Goal: Task Accomplishment & Management: Complete application form

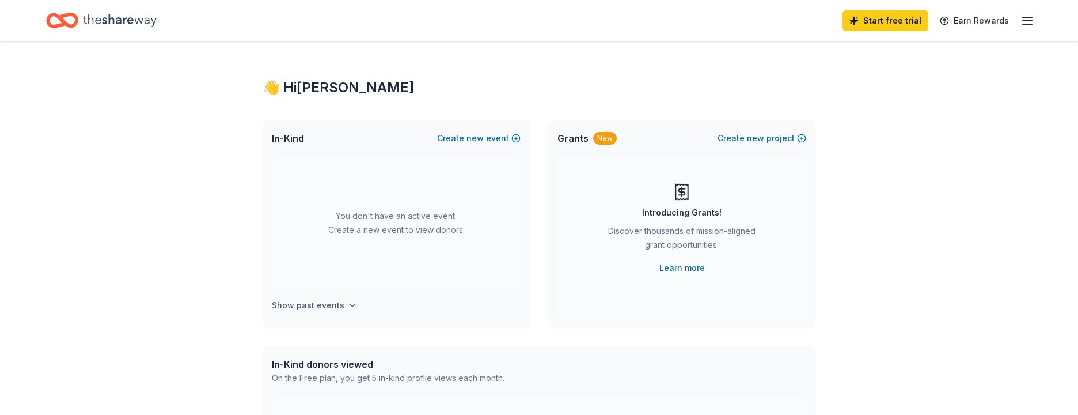
click at [294, 305] on h4 "Show past events" at bounding box center [308, 305] width 73 height 14
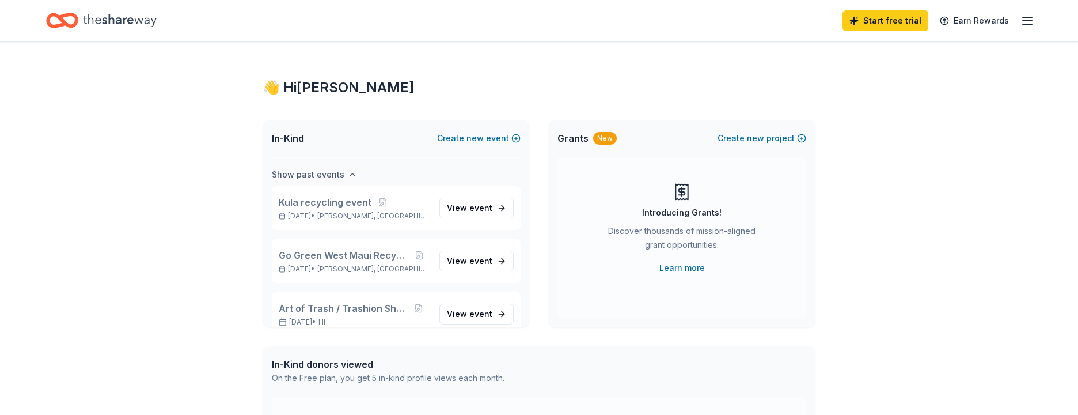
scroll to position [133, 0]
click at [470, 205] on span "event" at bounding box center [481, 206] width 23 height 10
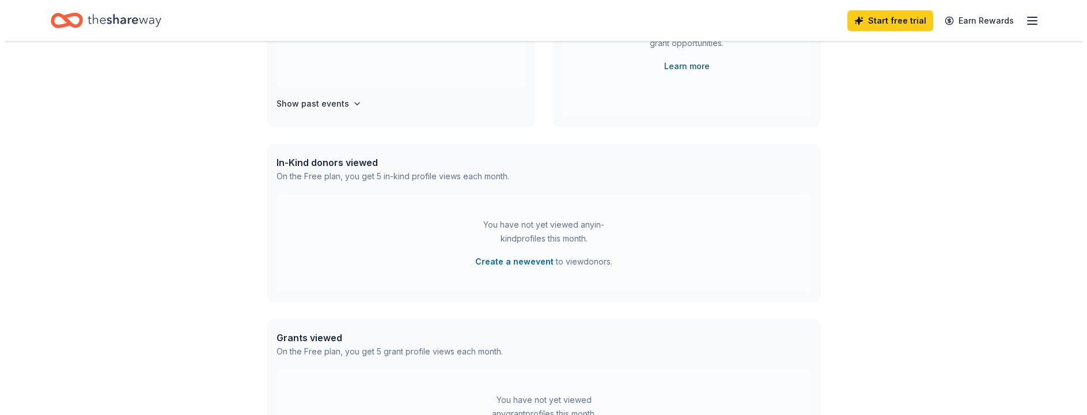
scroll to position [288, 0]
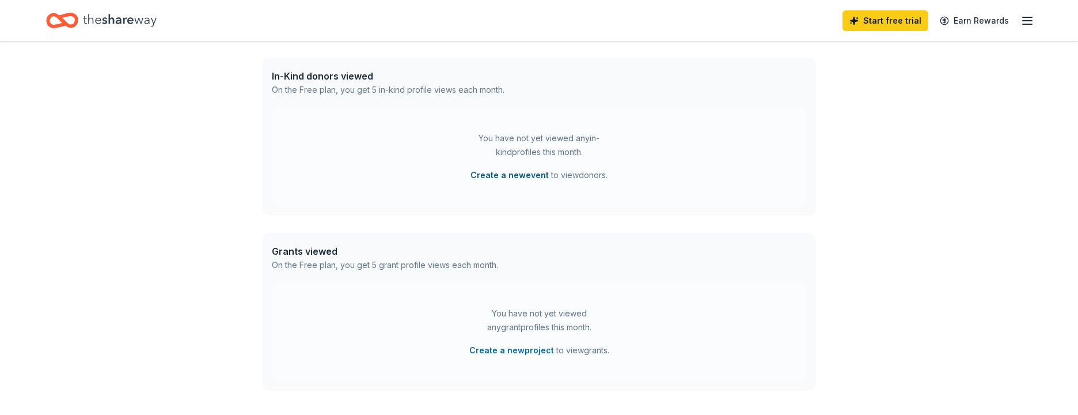
click at [508, 172] on button "Create a new event" at bounding box center [510, 175] width 78 height 14
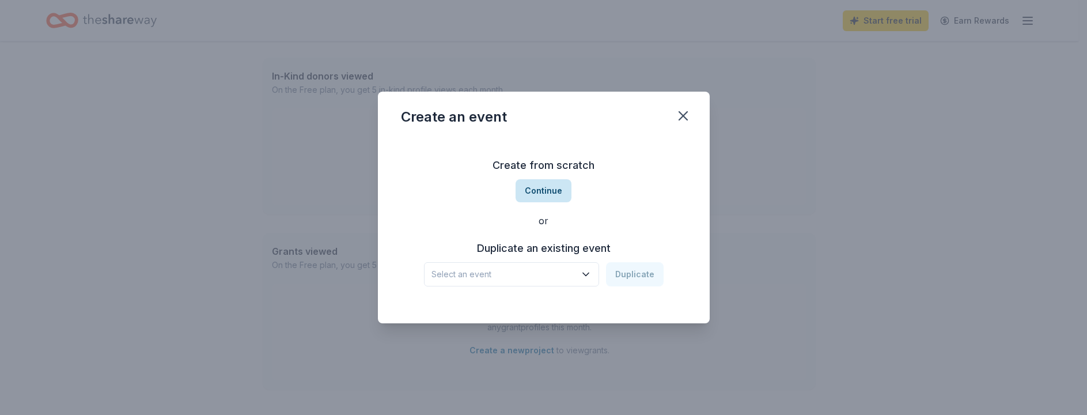
click at [542, 191] on button "Continue" at bounding box center [544, 190] width 56 height 23
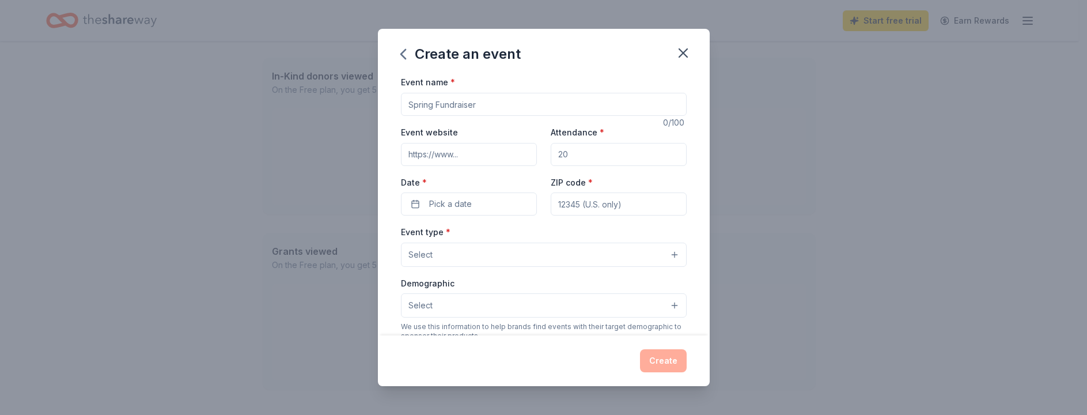
click at [487, 108] on input "Event name *" at bounding box center [544, 104] width 286 height 23
type input "G"
type input "Kahului Harbor GTD cleanup"
type input "www.malamamauinui.org"
type input "96732"
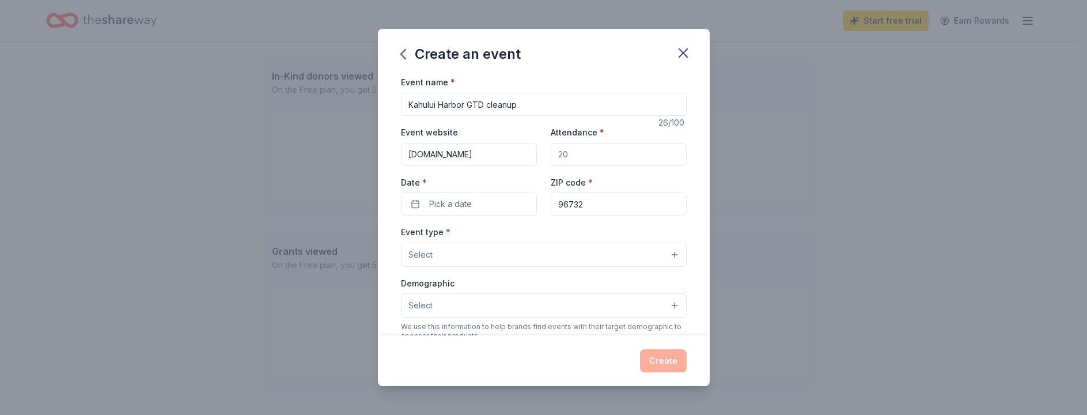
click at [664, 255] on button "Select" at bounding box center [544, 255] width 286 height 24
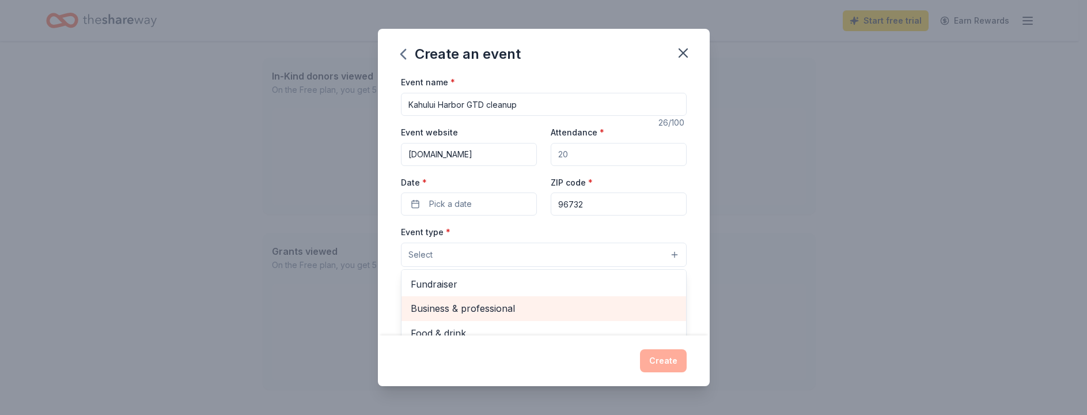
scroll to position [39, 0]
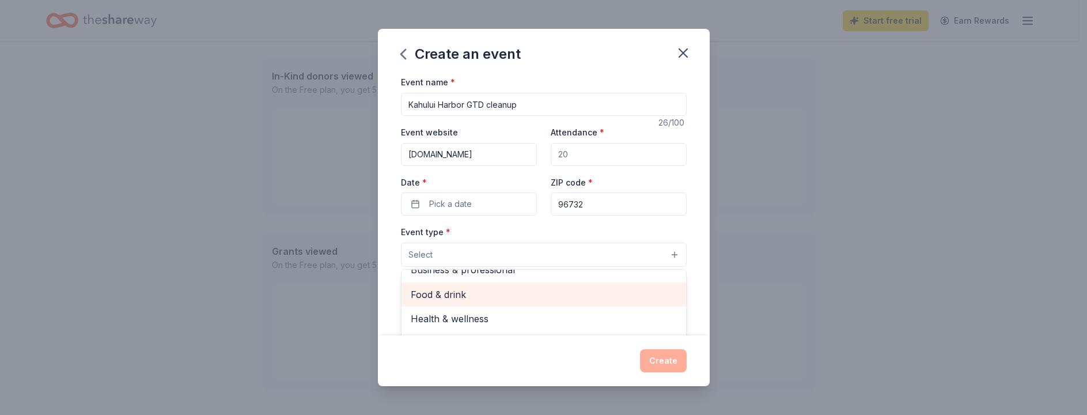
click at [438, 293] on span "Food & drink" at bounding box center [544, 294] width 266 height 15
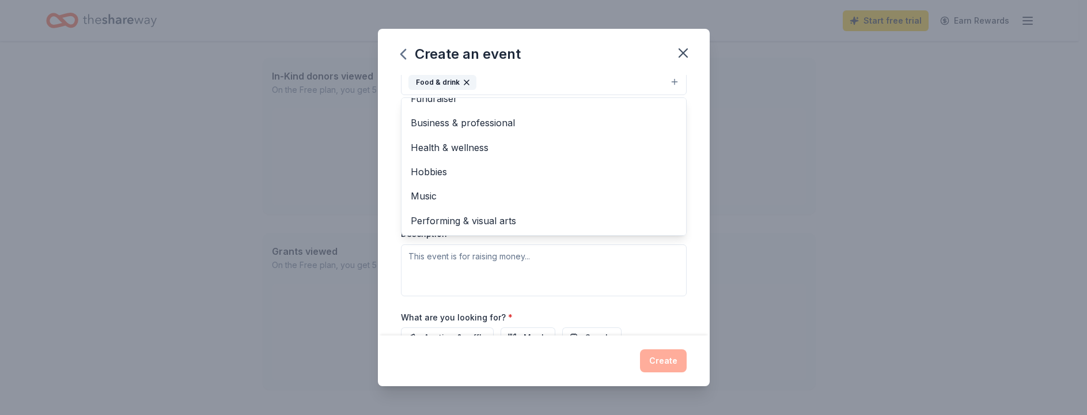
click at [624, 282] on div "Event type * Food & drink Fundraiser Business & professional Health & wellness …" at bounding box center [544, 174] width 286 height 244
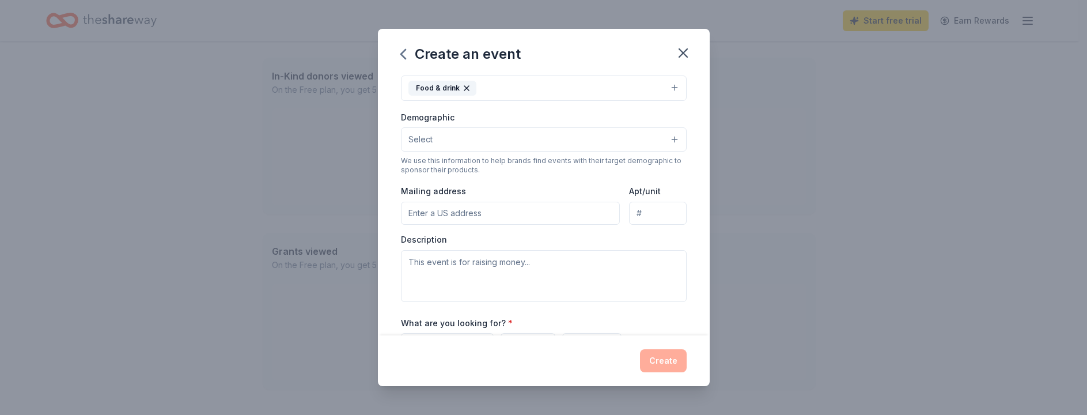
click at [667, 137] on button "Select" at bounding box center [544, 139] width 286 height 24
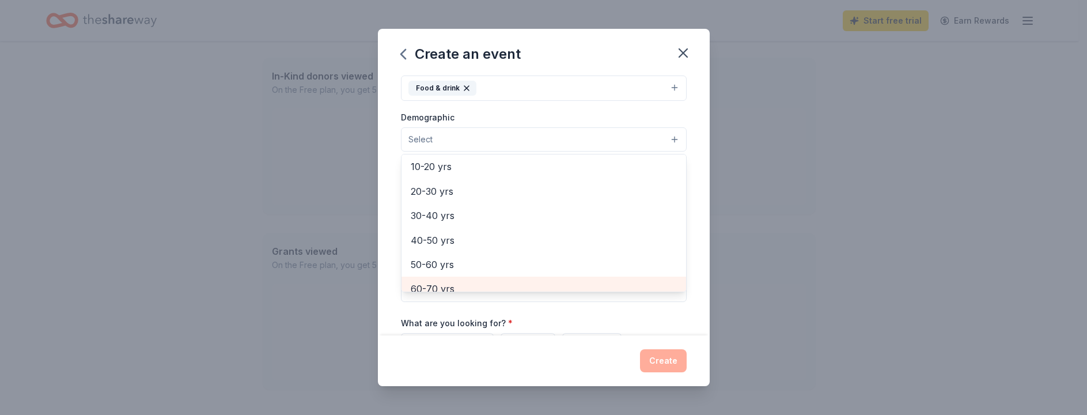
scroll to position [58, 0]
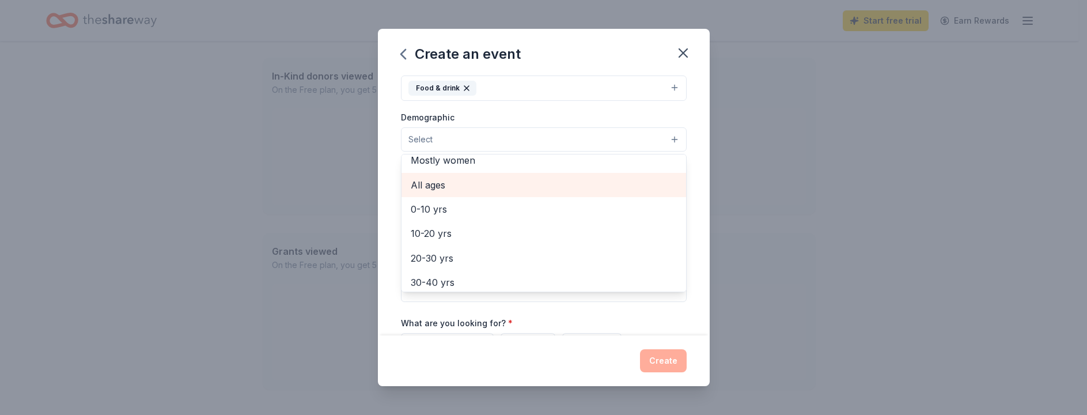
click at [425, 186] on span "All ages" at bounding box center [544, 184] width 266 height 15
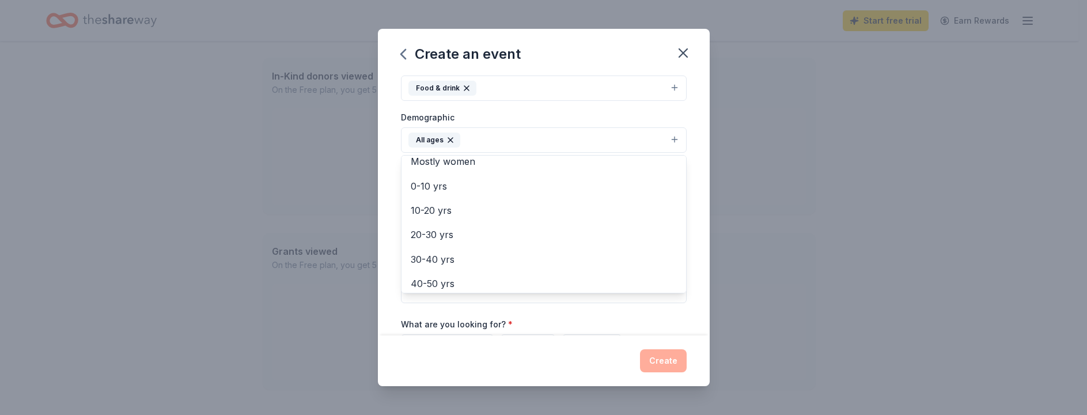
click at [585, 320] on div "Event name * Kahului Harbor GTD cleanup 26 /100 Event website www.malamamauinui…" at bounding box center [544, 175] width 286 height 535
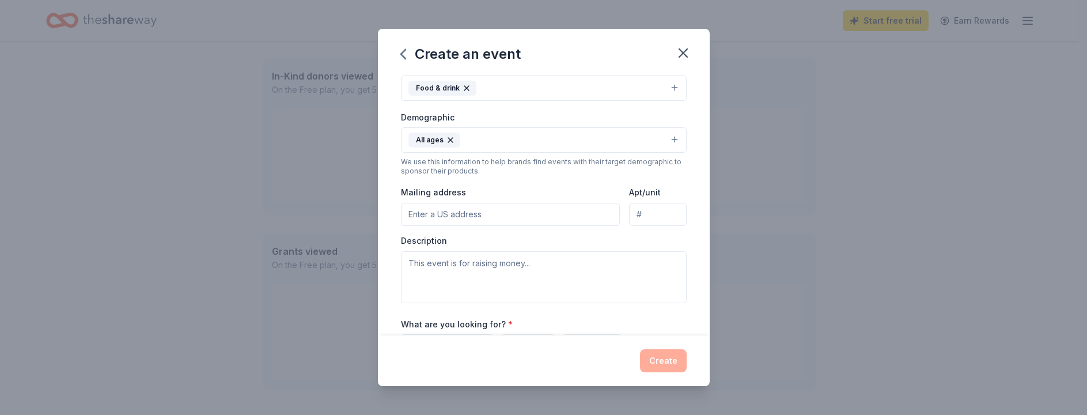
click at [512, 217] on input "Mailing address" at bounding box center [510, 214] width 219 height 23
type input "P.O. Box 757; Puunene, HI 96784"
click at [546, 266] on textarea at bounding box center [544, 277] width 286 height 52
drag, startPoint x: 546, startPoint y: 266, endPoint x: 392, endPoint y: 267, distance: 153.2
click at [392, 267] on div "Event name * Kahului Harbor GTD cleanup 26 /100 Event website www.malamamauinui…" at bounding box center [544, 205] width 332 height 260
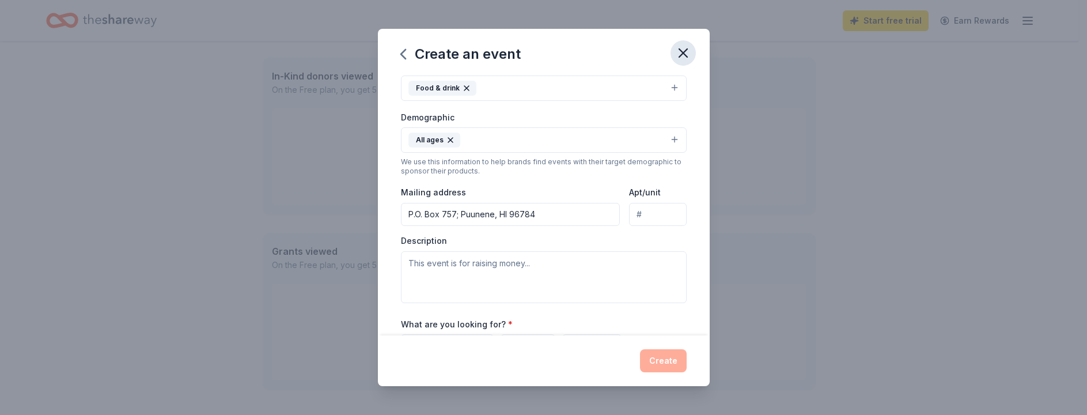
click at [687, 54] on icon "button" at bounding box center [683, 53] width 16 height 16
click at [544, 267] on textarea at bounding box center [544, 277] width 286 height 52
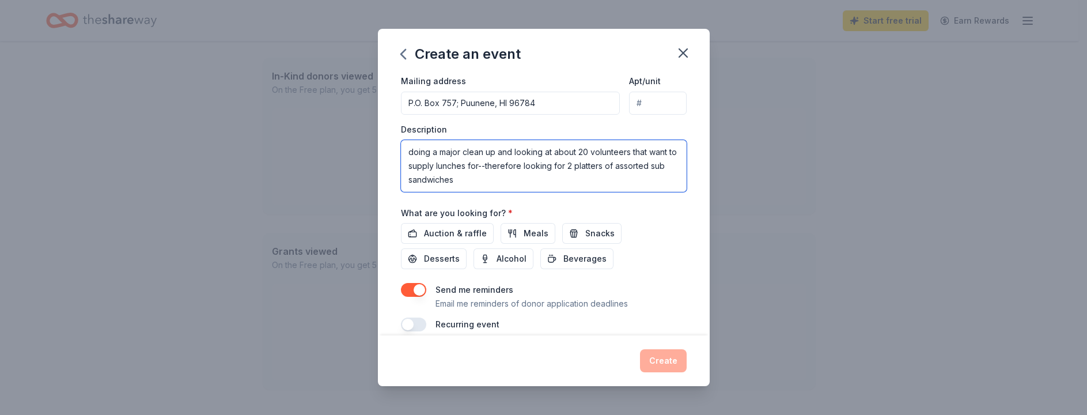
scroll to position [282, 0]
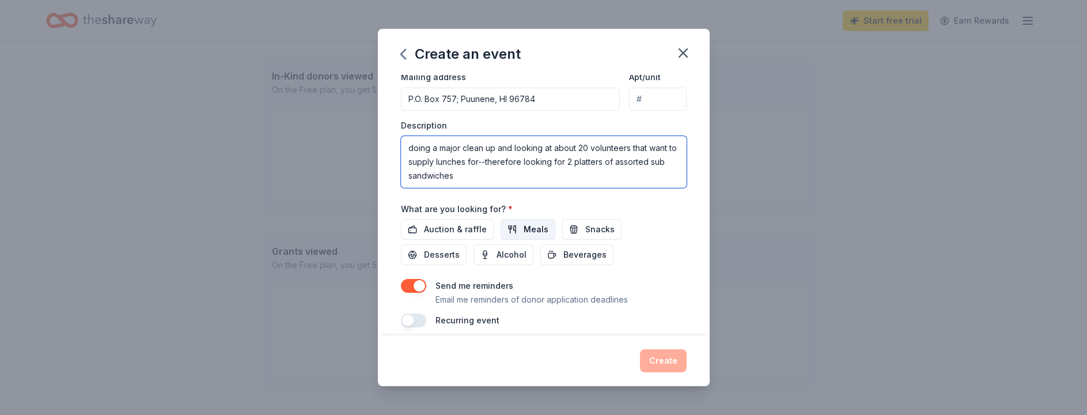
type textarea "doing a major clean up and looking at about 20 volunteers that want to supply l…"
click at [524, 227] on span "Meals" at bounding box center [536, 229] width 25 height 14
click at [644, 274] on div "Event name * Kahului Harbor GTD cleanup 26 /100 Event website www.malamamauinui…" at bounding box center [544, 60] width 286 height 535
click at [515, 230] on button "Meals" at bounding box center [528, 229] width 55 height 21
click at [524, 225] on span "Meals" at bounding box center [536, 229] width 25 height 14
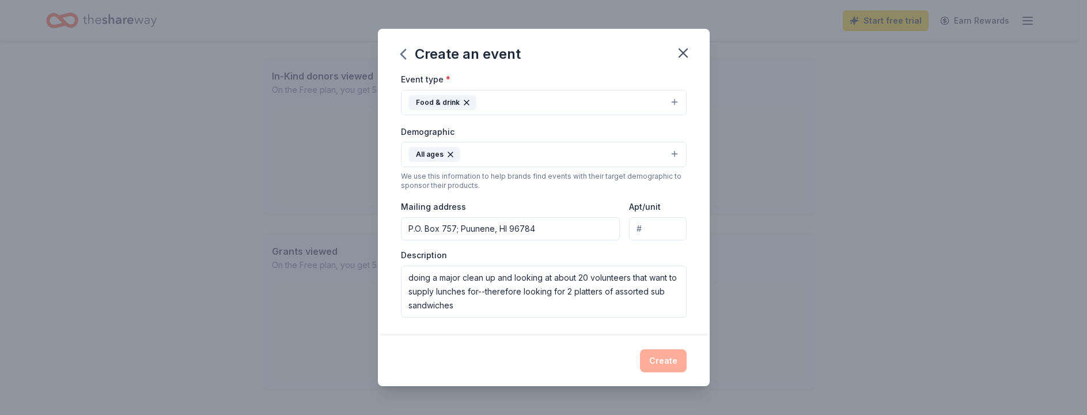
scroll to position [52, 0]
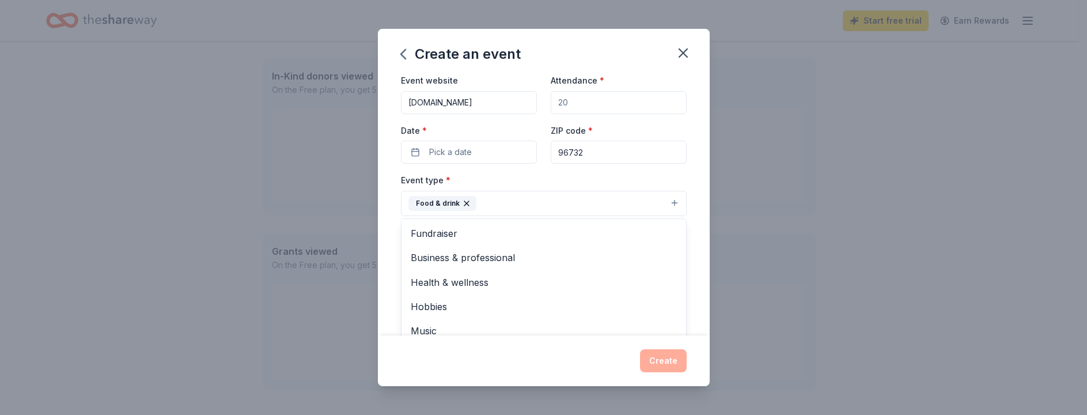
click at [663, 200] on button "Food & drink" at bounding box center [544, 203] width 286 height 25
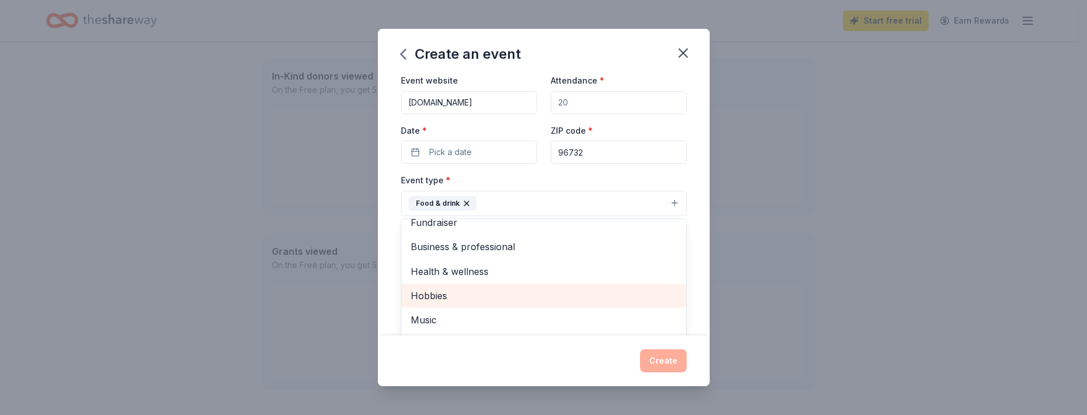
scroll to position [14, 0]
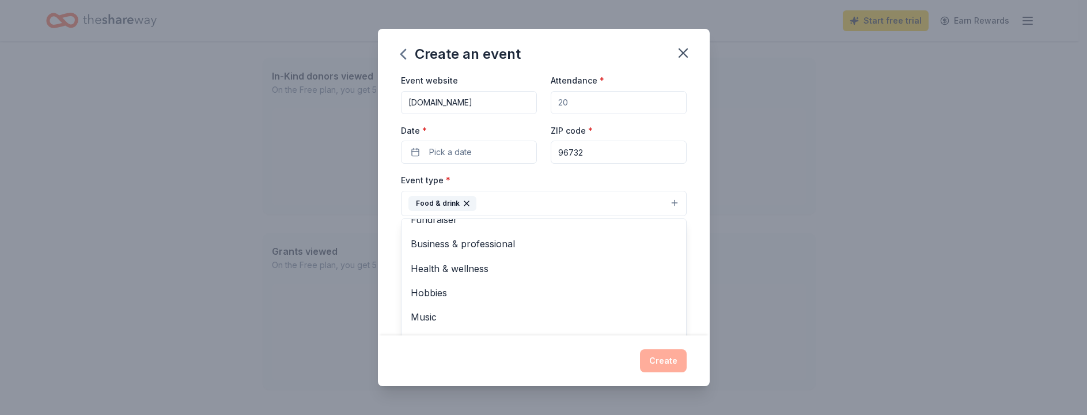
click at [486, 150] on div "Event name * Kahului Harbor GTD cleanup 26 /100 Event website www.malamamauinui…" at bounding box center [544, 290] width 286 height 535
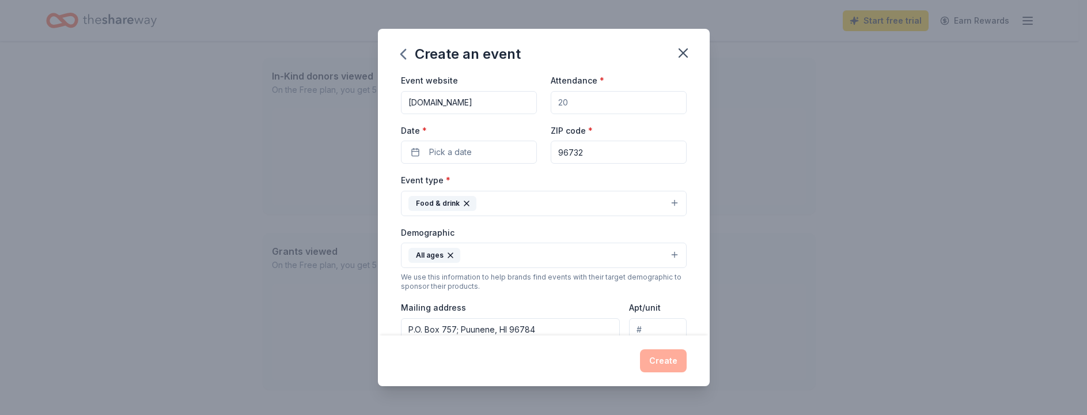
click at [486, 150] on button "Pick a date" at bounding box center [469, 152] width 136 height 23
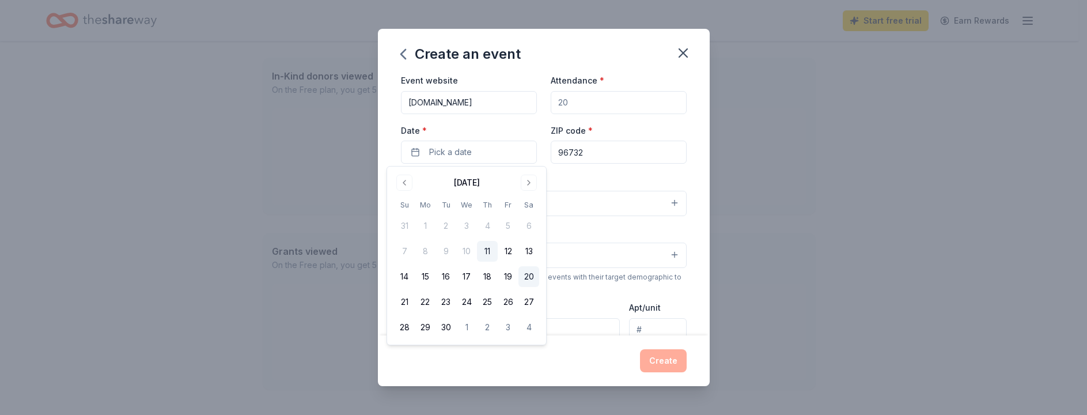
click at [529, 274] on button "20" at bounding box center [528, 276] width 21 height 21
click at [586, 105] on input "Attendance *" at bounding box center [619, 102] width 136 height 23
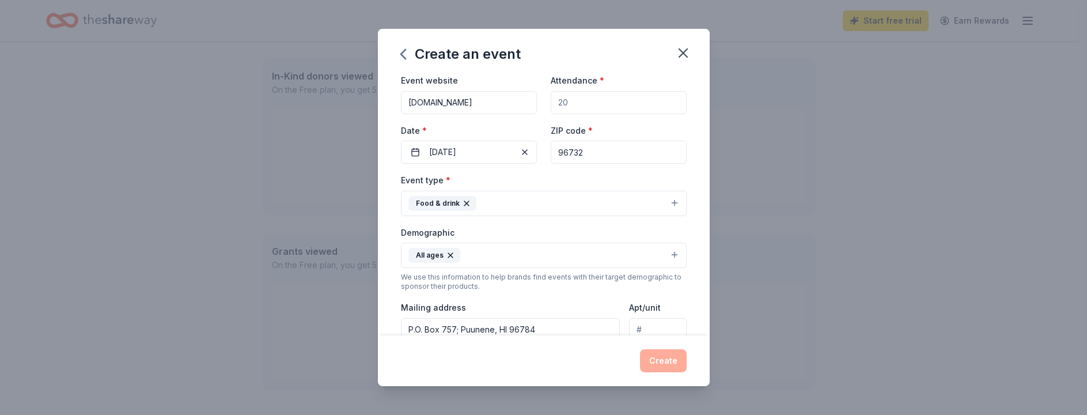
type input "20"
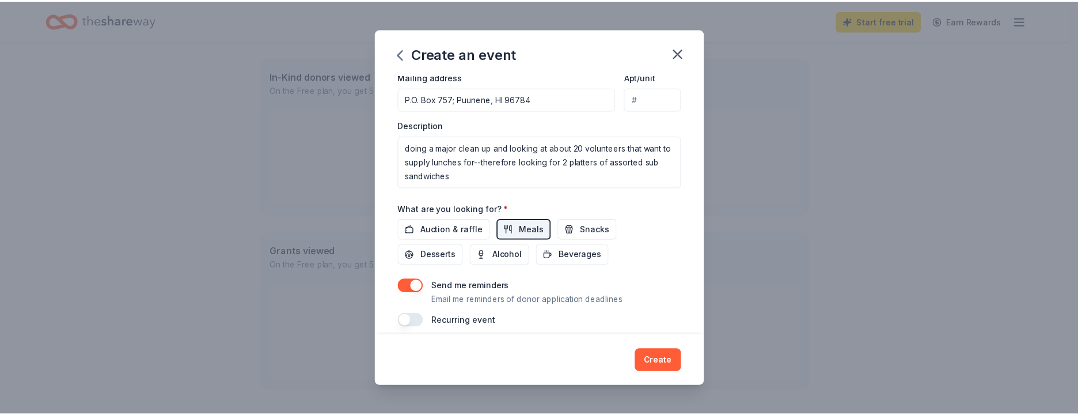
scroll to position [293, 0]
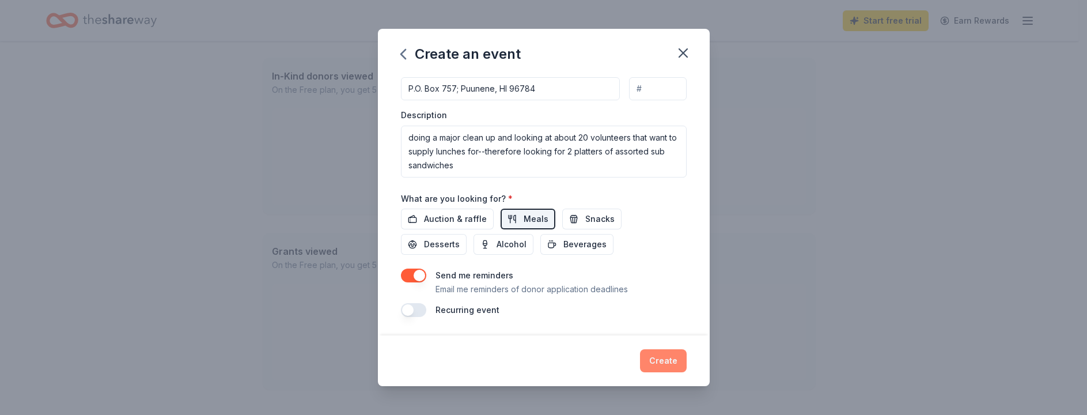
click at [656, 361] on button "Create" at bounding box center [663, 360] width 47 height 23
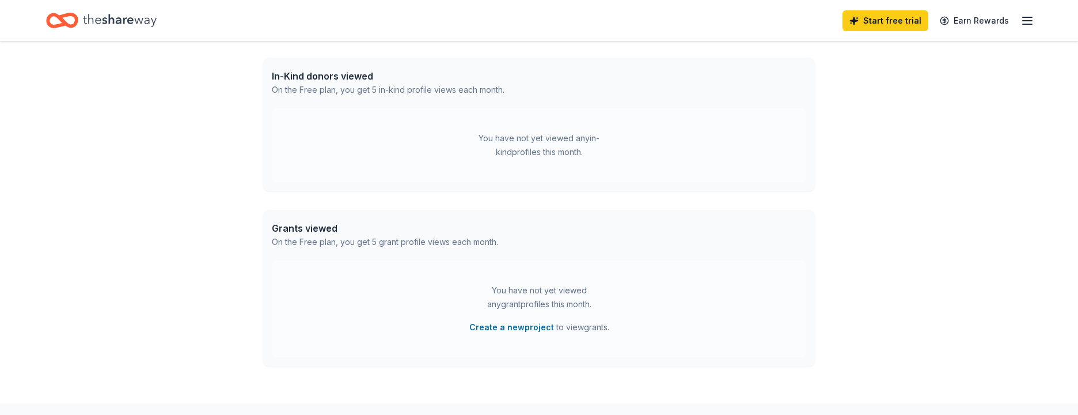
scroll to position [199, 0]
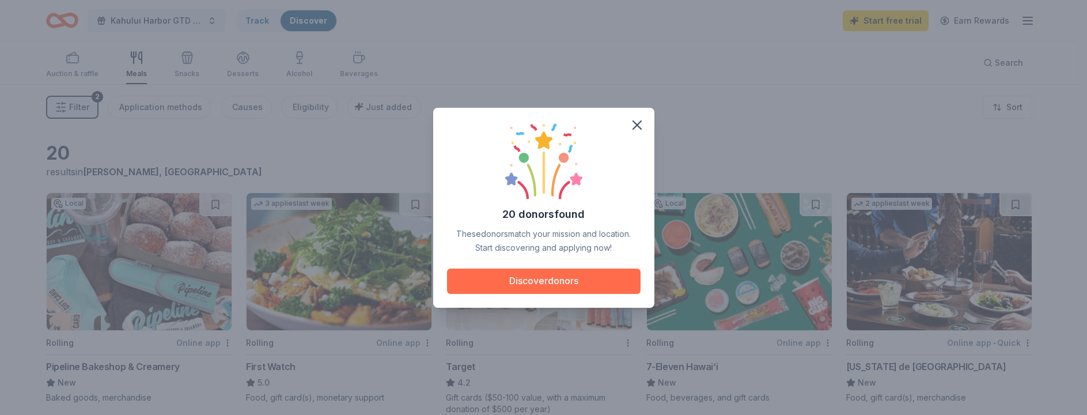
click at [535, 277] on button "Discover donors" at bounding box center [544, 280] width 194 height 25
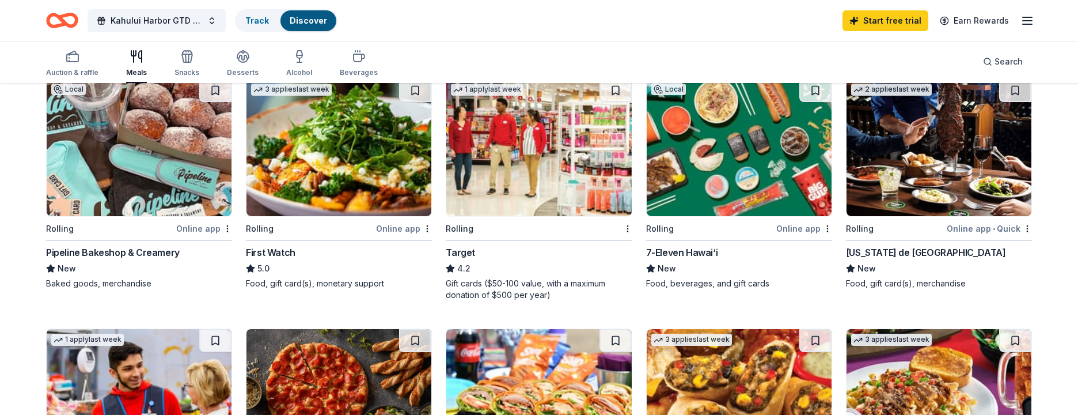
scroll to position [115, 0]
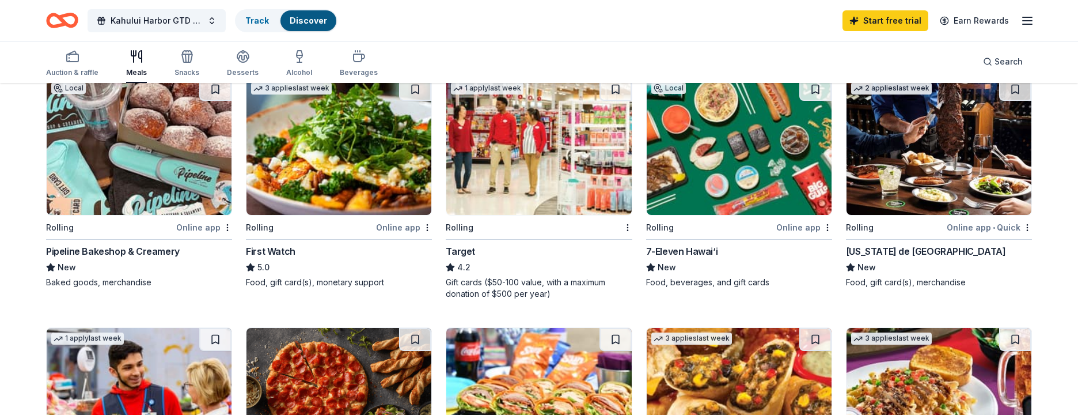
click at [798, 227] on div "Online app" at bounding box center [805, 227] width 56 height 14
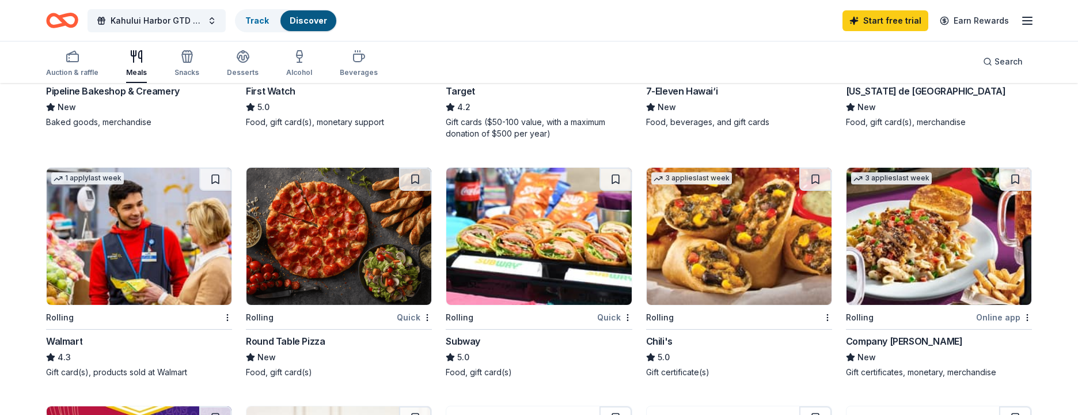
scroll to position [288, 0]
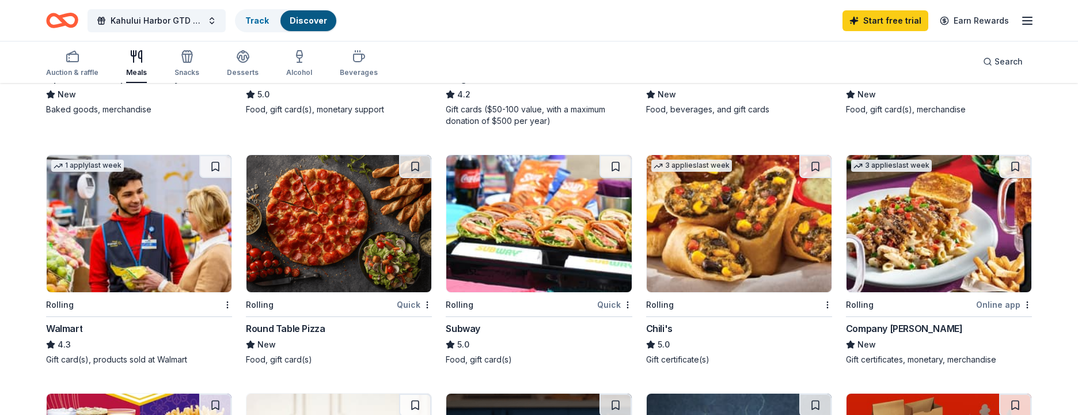
click at [469, 327] on div "Subway" at bounding box center [463, 328] width 35 height 14
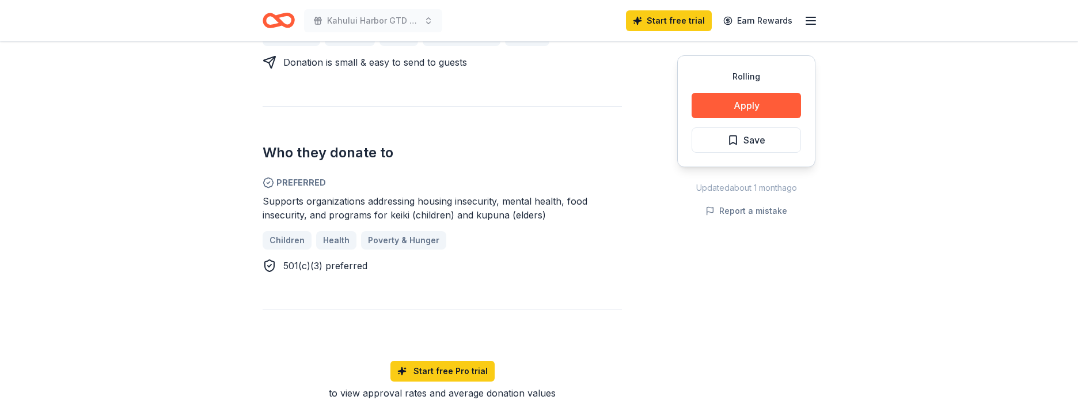
scroll to position [346, 0]
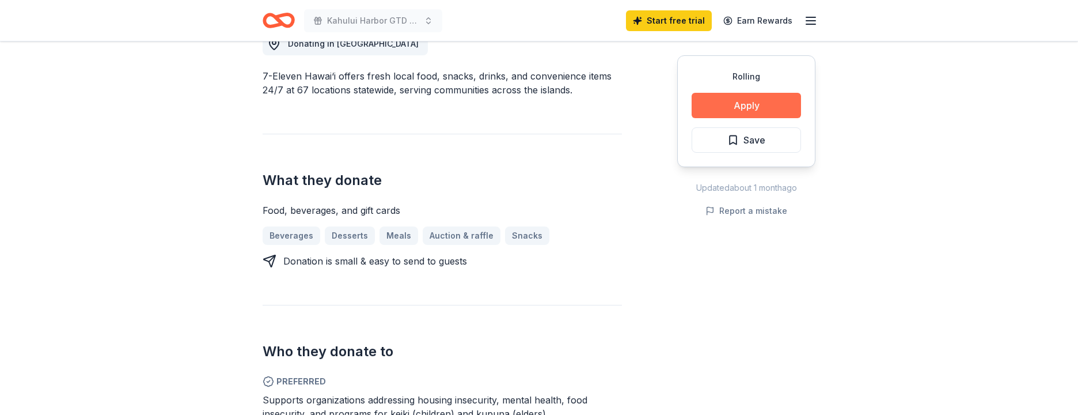
click at [716, 106] on button "Apply" at bounding box center [746, 105] width 109 height 25
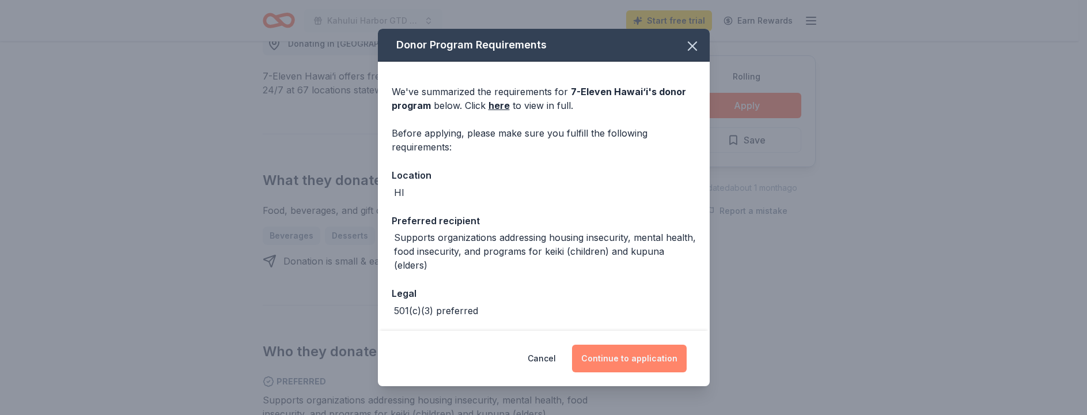
click at [623, 355] on button "Continue to application" at bounding box center [629, 359] width 115 height 28
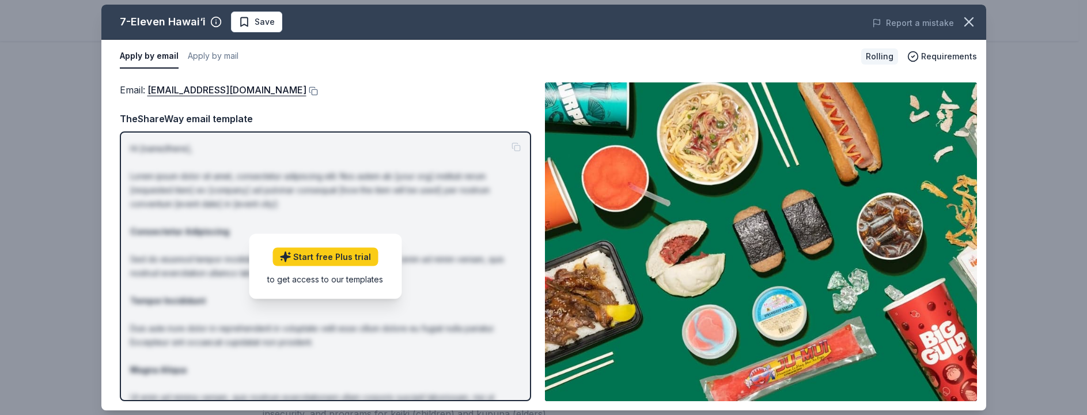
click at [330, 86] on div "Email : info@7elevenhawaii.com" at bounding box center [325, 89] width 411 height 15
click at [150, 52] on button "Apply by email" at bounding box center [149, 56] width 59 height 24
click at [323, 256] on link "Start free Plus trial" at bounding box center [324, 256] width 105 height 18
click at [207, 94] on link "info@7elevenhawaii.com" at bounding box center [226, 89] width 159 height 15
click at [201, 90] on link "info@7elevenhawaii.com" at bounding box center [226, 89] width 159 height 15
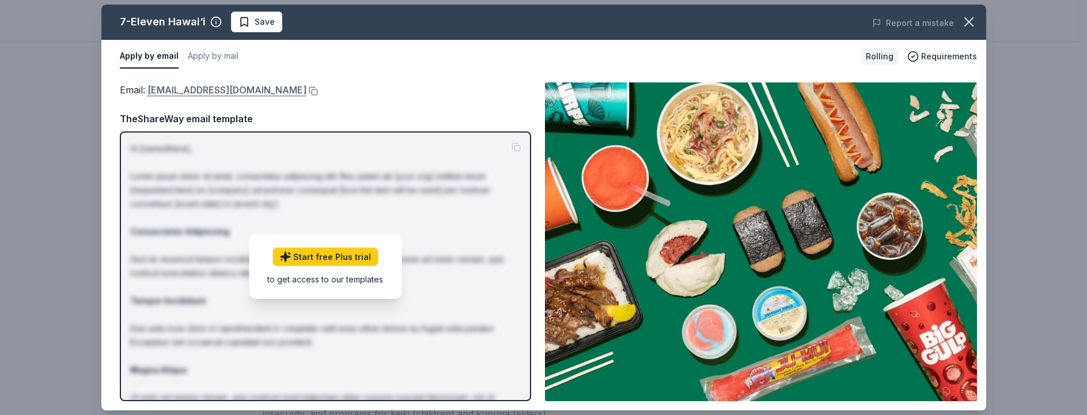
click at [201, 90] on link "info@7elevenhawaii.com" at bounding box center [226, 89] width 159 height 15
click at [966, 16] on icon "button" at bounding box center [969, 22] width 16 height 16
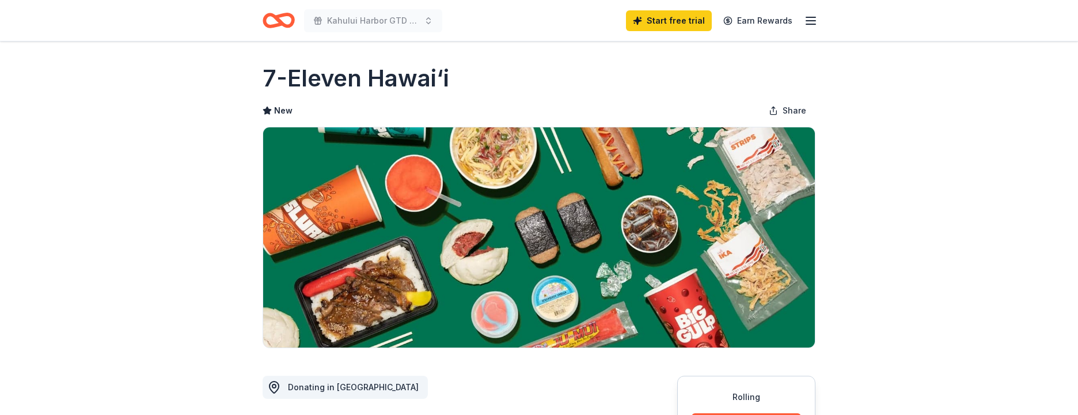
scroll to position [0, 0]
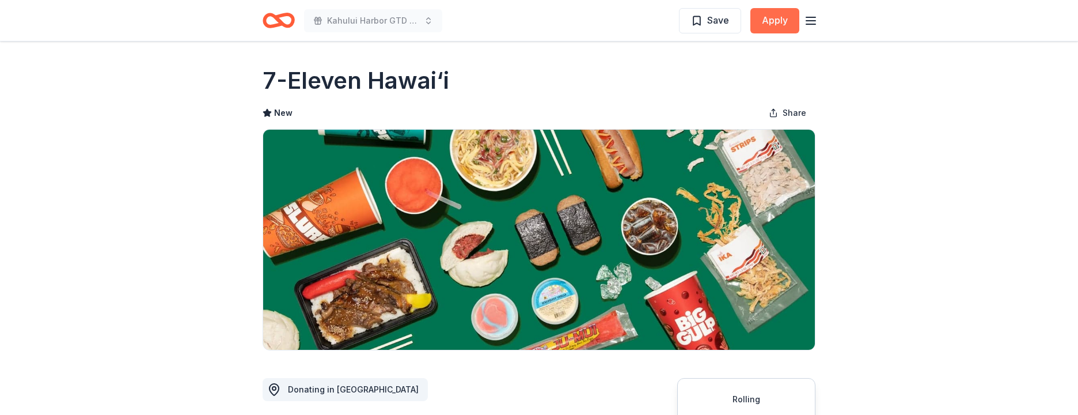
click at [777, 22] on button "Apply" at bounding box center [775, 20] width 49 height 25
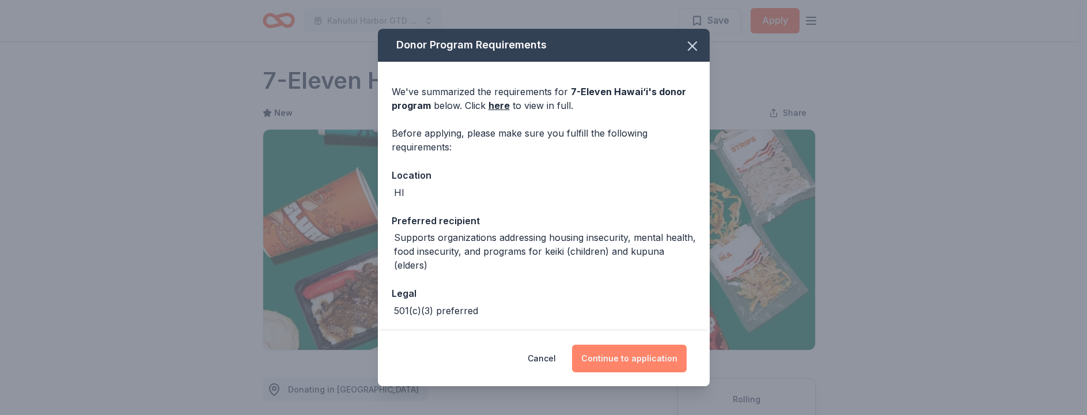
click at [615, 351] on button "Continue to application" at bounding box center [629, 359] width 115 height 28
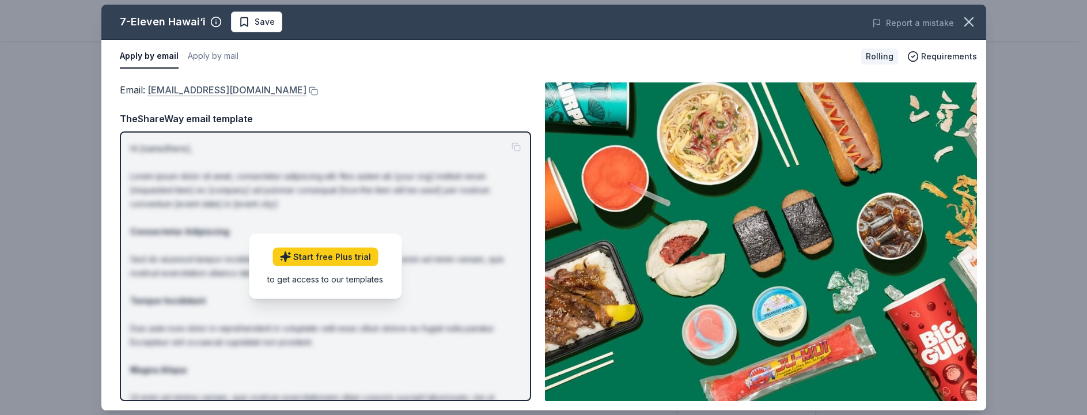
click at [207, 88] on link "info@7elevenhawaii.com" at bounding box center [226, 89] width 159 height 15
click at [964, 23] on icon "button" at bounding box center [969, 22] width 16 height 16
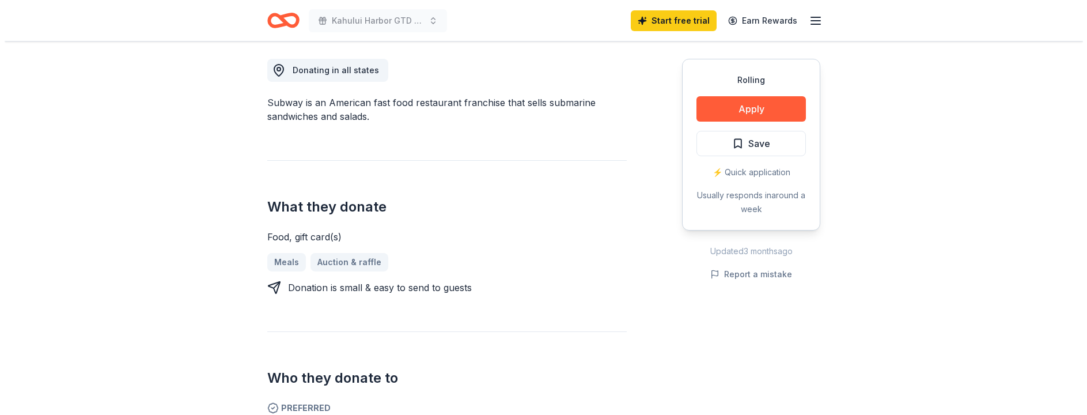
scroll to position [288, 0]
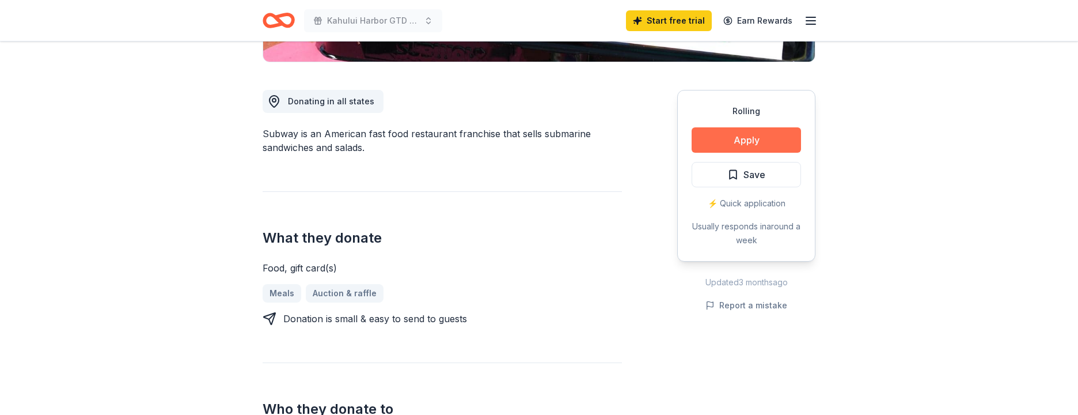
click at [728, 137] on button "Apply" at bounding box center [746, 139] width 109 height 25
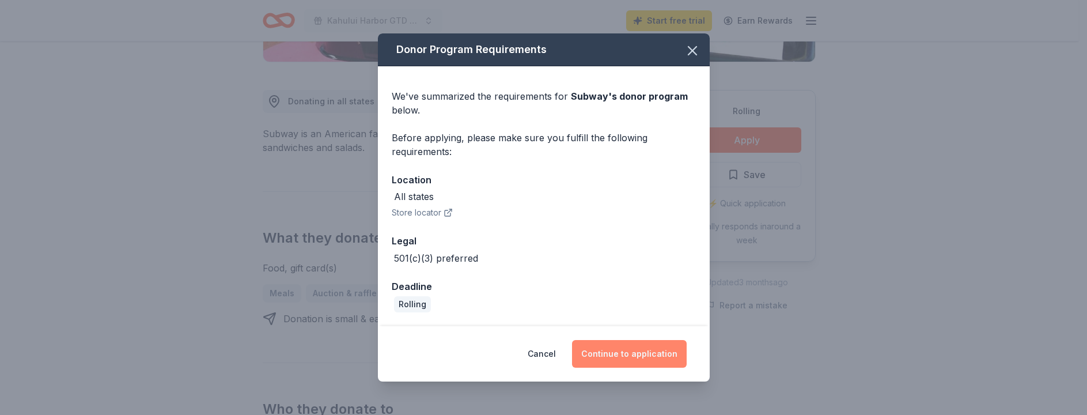
click at [619, 350] on button "Continue to application" at bounding box center [629, 354] width 115 height 28
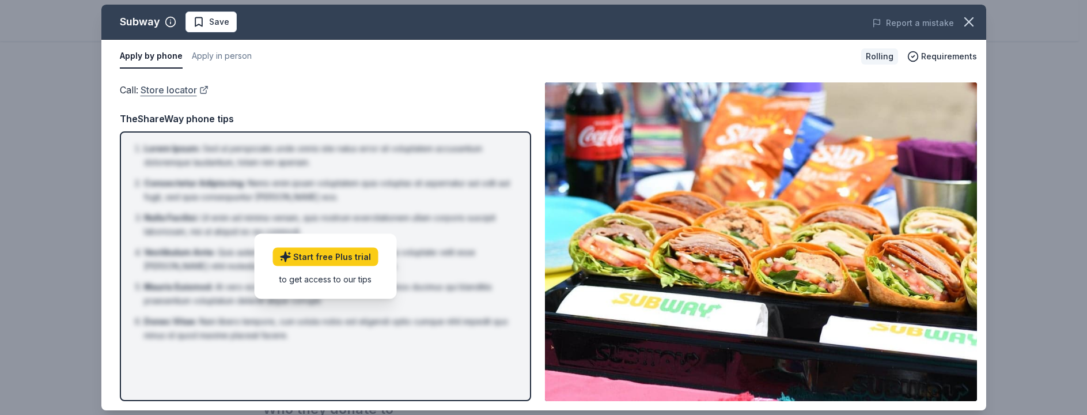
click at [173, 89] on link "Store locator" at bounding box center [175, 89] width 68 height 15
click at [206, 90] on link "Store locator" at bounding box center [175, 89] width 68 height 15
